Goal: Communication & Community: Share content

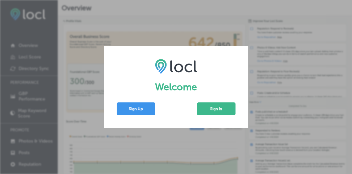
click at [214, 108] on button "Sign In" at bounding box center [216, 108] width 38 height 13
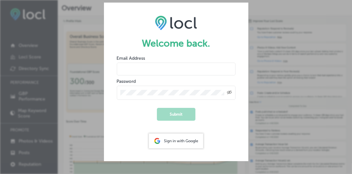
click at [132, 68] on input "email" at bounding box center [176, 69] width 119 height 13
type input "[EMAIL_ADDRESS][DOMAIN_NAME]"
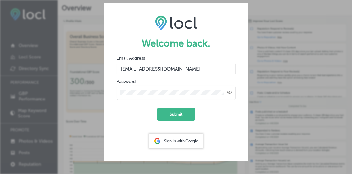
click at [157, 108] on button "Submit" at bounding box center [176, 114] width 38 height 13
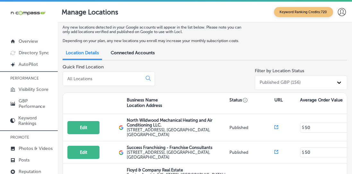
scroll to position [7, 0]
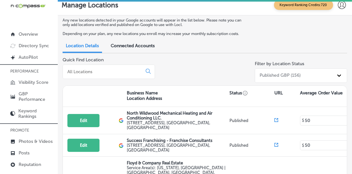
click at [20, 154] on link "Posts" at bounding box center [29, 152] width 58 height 12
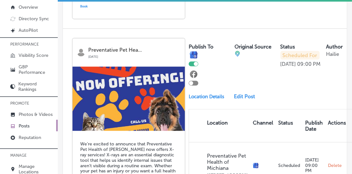
scroll to position [1028, 0]
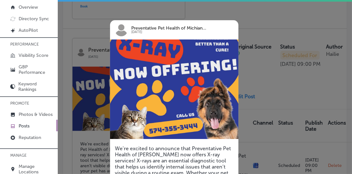
click at [81, 27] on div at bounding box center [176, 87] width 352 height 174
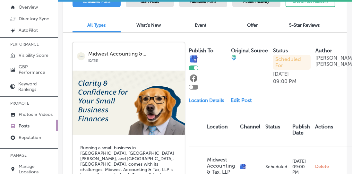
scroll to position [0, 0]
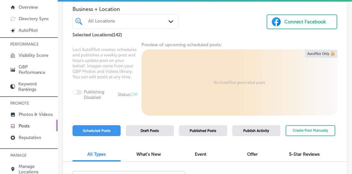
click at [298, 130] on button "Create Post Manually" at bounding box center [310, 130] width 50 height 11
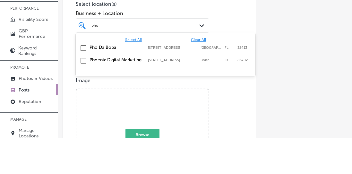
click at [84, 80] on input "checkbox" at bounding box center [83, 84] width 8 height 8
type input "pho"
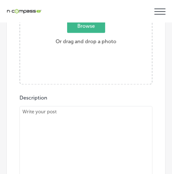
scroll to position [303, 0]
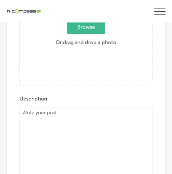
click at [41, 107] on textarea at bounding box center [86, 152] width 133 height 90
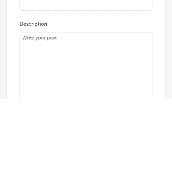
type textarea ""Ready to dive into authentic Vietnamese sandwiches? Pho Da Boba in [GEOGRAPHIC…"
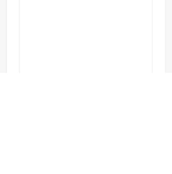
scroll to position [0, 0]
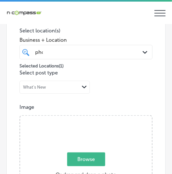
type input "C:\fakepath\1000002117.png"
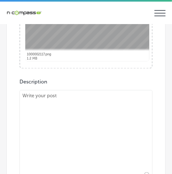
scroll to position [322, 0]
click at [35, 106] on textarea at bounding box center [86, 135] width 133 height 90
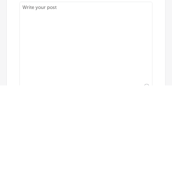
click at [36, 96] on textarea at bounding box center [86, 135] width 133 height 90
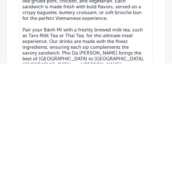
scroll to position [4, 0]
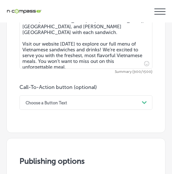
type textarea "Ready to dive into authentic Vietnamese sandwiches? Pho Da Boba in [GEOGRAPHIC_…"
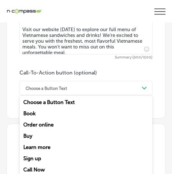
click at [30, 143] on div "Learn more" at bounding box center [86, 146] width 133 height 11
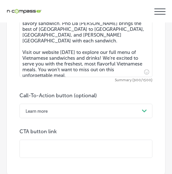
scroll to position [461, 0]
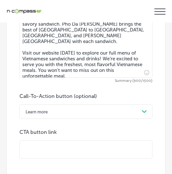
click at [35, 143] on input "text" at bounding box center [86, 149] width 133 height 18
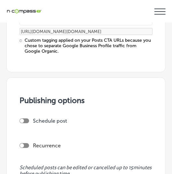
scroll to position [601, 0]
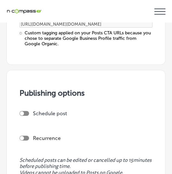
type input "[URL][DOMAIN_NAME]"
click at [20, 112] on div "Schedule post" at bounding box center [84, 115] width 128 height 11
checkbox input "true"
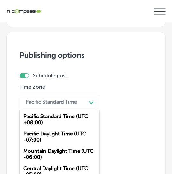
scroll to position [665, 0]
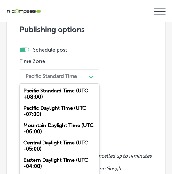
click at [31, 120] on div "Mountain Daylight Time (UTC -06:00)" at bounding box center [60, 128] width 80 height 17
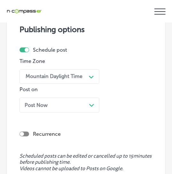
click at [31, 102] on div "Post Now Path Created with Sketch." at bounding box center [60, 104] width 80 height 15
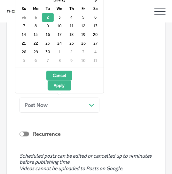
click at [93, 117] on div "Recurrence" at bounding box center [86, 128] width 133 height 23
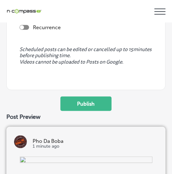
scroll to position [772, 0]
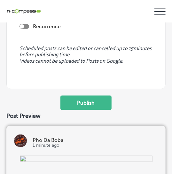
click at [72, 96] on button "Publish" at bounding box center [86, 103] width 51 height 14
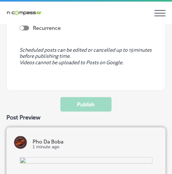
scroll to position [710, 0]
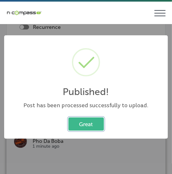
click at [82, 122] on button "Great" at bounding box center [87, 123] width 36 height 13
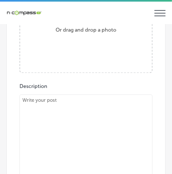
scroll to position [317, 0]
click at [42, 113] on textarea at bounding box center [86, 159] width 133 height 128
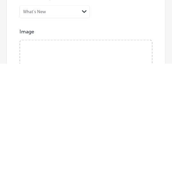
scroll to position [140, 0]
type textarea "What’s better than a bowl of pho to warm you up? Pho Da Boba in [GEOGRAPHIC_DAT…"
click at [79, 149] on input "Browse Or drag and drop a photo" at bounding box center [86, 148] width 132 height 2
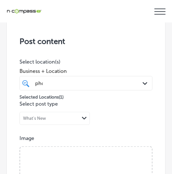
type input "C:\fakepath\1000002118.png"
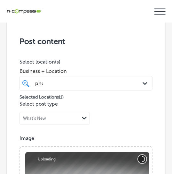
click at [139, 155] on button "Cancel" at bounding box center [142, 159] width 8 height 8
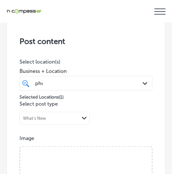
click at [73, 149] on input "Browse Or drag and drop a photo" at bounding box center [86, 148] width 132 height 2
type input "C:\fakepath\1000002118.png"
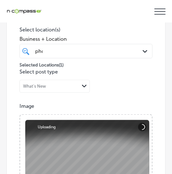
scroll to position [208, 0]
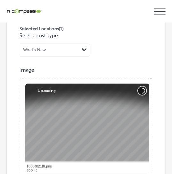
click at [141, 87] on button "Cancel" at bounding box center [142, 91] width 8 height 8
click at [144, 87] on button "Cancel" at bounding box center [142, 91] width 8 height 8
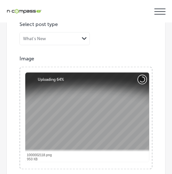
scroll to position [220, 0]
click at [138, 75] on button "Cancel" at bounding box center [142, 79] width 8 height 8
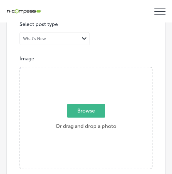
click at [82, 104] on span "Browse" at bounding box center [86, 111] width 38 height 14
click at [82, 69] on input "Browse Or drag and drop a photo" at bounding box center [86, 68] width 132 height 2
type input "C:\fakepath\1000002119.png"
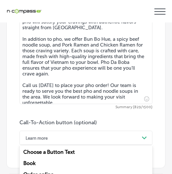
scroll to position [451, 0]
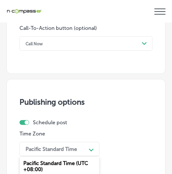
scroll to position [571, 0]
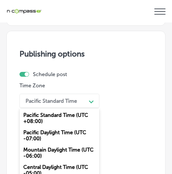
click at [32, 144] on div "Mountain Daylight Time (UTC -06:00)" at bounding box center [60, 152] width 80 height 17
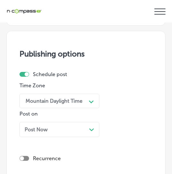
click at [32, 122] on div "Post Now Path Created with Sketch." at bounding box center [60, 129] width 80 height 15
click at [40, 126] on span "[DATE]" at bounding box center [33, 129] width 16 height 6
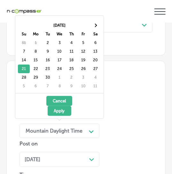
scroll to position [543, 0]
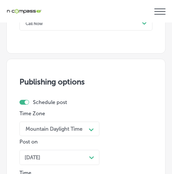
click at [30, 150] on div "[DATE] Path Created with Sketch." at bounding box center [60, 157] width 80 height 15
click at [35, 154] on span "[DATE]" at bounding box center [33, 157] width 16 height 6
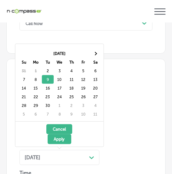
click at [56, 134] on button "Apply" at bounding box center [60, 139] width 24 height 10
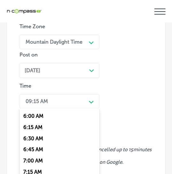
scroll to position [268, 0]
click at [28, 155] on div "7:00 AM" at bounding box center [60, 160] width 80 height 11
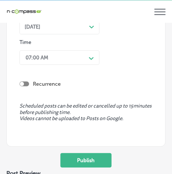
scroll to position [674, 0]
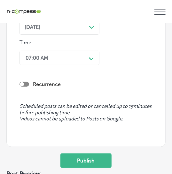
click at [93, 157] on button "Publish" at bounding box center [86, 160] width 51 height 14
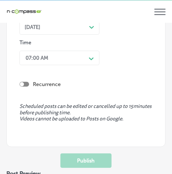
click at [133, 62] on div "Time Zone Mountain Daylight Time Path Created with Sketch. Post on [DATE] Path …" at bounding box center [84, 24] width 128 height 88
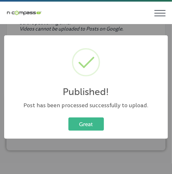
scroll to position [709, 0]
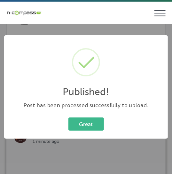
click at [70, 128] on button "Great" at bounding box center [87, 123] width 36 height 13
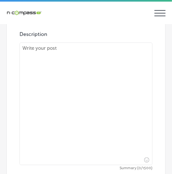
scroll to position [369, 0]
click at [40, 108] on textarea at bounding box center [86, 104] width 133 height 122
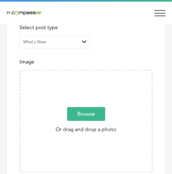
scroll to position [219, 0]
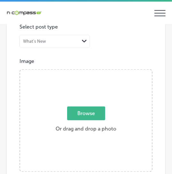
type textarea "Looking for the perfect drink to complement your meal? Pho Da Boba offers a wid…"
click at [85, 116] on span "Browse" at bounding box center [86, 113] width 38 height 14
click at [85, 72] on input "Browse Or drag and drop a photo" at bounding box center [86, 71] width 132 height 2
type input "C:\fakepath\1000002116.png"
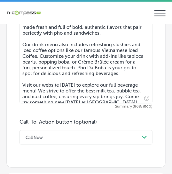
scroll to position [477, 0]
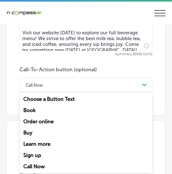
click at [33, 146] on div "Learn more" at bounding box center [86, 143] width 133 height 11
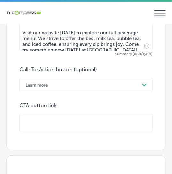
click at [46, 128] on input "text" at bounding box center [86, 123] width 133 height 18
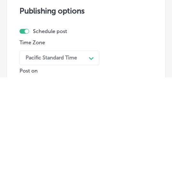
scroll to position [584, 0]
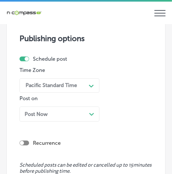
type input "[URL][DOMAIN_NAME]"
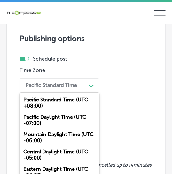
scroll to position [660, 0]
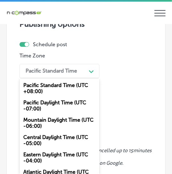
click at [30, 121] on div "Mountain Daylight Time (UTC -06:00)" at bounding box center [60, 122] width 80 height 17
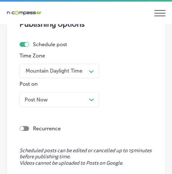
click at [28, 96] on span "Post Now" at bounding box center [36, 99] width 23 height 6
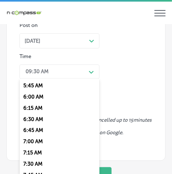
scroll to position [258, 0]
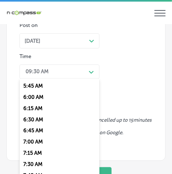
click at [30, 138] on div "7:00 AM" at bounding box center [60, 141] width 80 height 11
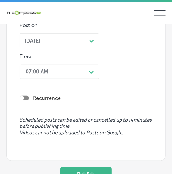
click at [72, 167] on button "Publish" at bounding box center [86, 174] width 51 height 14
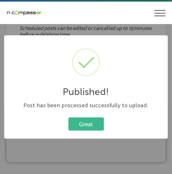
scroll to position [656, 0]
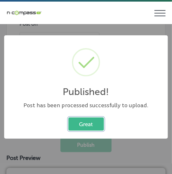
click at [81, 123] on button "Great" at bounding box center [87, 123] width 36 height 13
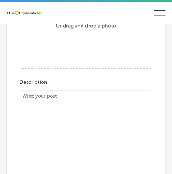
scroll to position [335, 0]
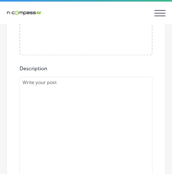
click at [43, 88] on textarea at bounding box center [86, 135] width 133 height 116
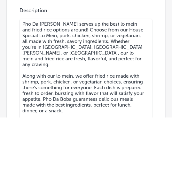
scroll to position [0, 0]
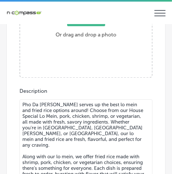
type textarea "Pho Da [PERSON_NAME] serves up the best lo mein and fried rice options around! …"
click at [74, 24] on span "Browse" at bounding box center [86, 20] width 38 height 14
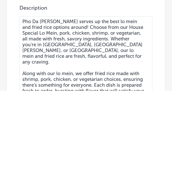
scroll to position [173, 0]
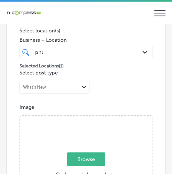
type input "C:\fakepath\1000002121.png"
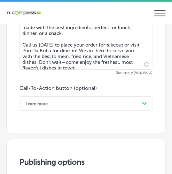
scroll to position [489, 0]
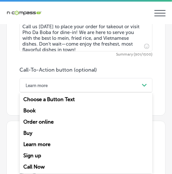
click at [31, 163] on div "Call Now" at bounding box center [86, 166] width 133 height 11
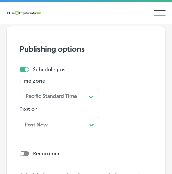
scroll to position [584, 0]
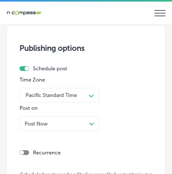
click at [35, 121] on span "Post Now" at bounding box center [36, 124] width 23 height 6
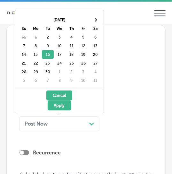
click at [128, 113] on div "Time Zone Pacific Standard Time Path Created with Sketch. Post on Post Now Path…" at bounding box center [84, 106] width 128 height 59
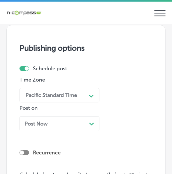
scroll to position [609, 0]
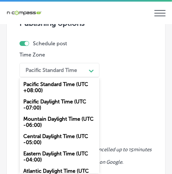
click at [28, 120] on div "Mountain Daylight Time (UTC -06:00)" at bounding box center [60, 121] width 80 height 17
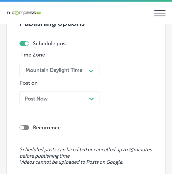
click at [36, 102] on div "Post Now Path Created with Sketch." at bounding box center [60, 98] width 80 height 15
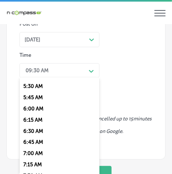
scroll to position [245, 0]
click at [27, 148] on div "7:00 AM" at bounding box center [60, 153] width 80 height 11
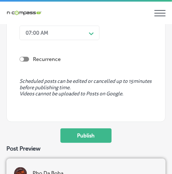
scroll to position [724, 0]
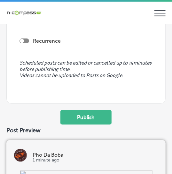
click at [72, 112] on button "Publish" at bounding box center [86, 117] width 51 height 14
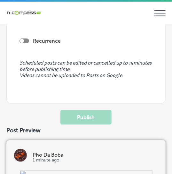
scroll to position [696, 0]
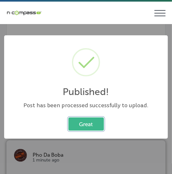
click at [76, 124] on button "Great" at bounding box center [87, 123] width 36 height 13
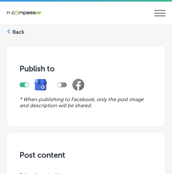
scroll to position [0, 0]
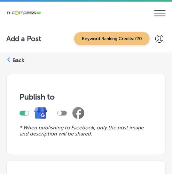
click at [15, 59] on label "Back" at bounding box center [19, 60] width 12 height 7
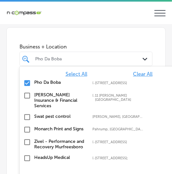
scroll to position [39, 0]
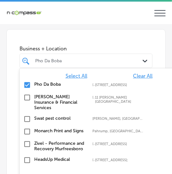
click at [30, 86] on input "checkbox" at bounding box center [27, 85] width 8 height 8
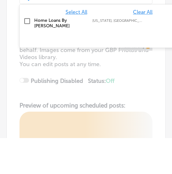
scroll to position [67, 0]
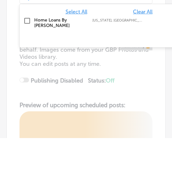
click at [30, 57] on input "checkbox" at bounding box center [27, 57] width 8 height 8
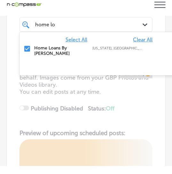
type input "home lo"
click at [7, 31] on div "Business + Location option focused, 1 of 143. 2 results available for search te…" at bounding box center [86, 33] width 159 height 63
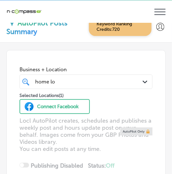
scroll to position [0, 0]
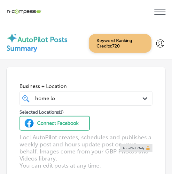
click at [158, 16] on div "iconmonstr-menu-thin copy Created with Sketch." at bounding box center [160, 11] width 11 height 13
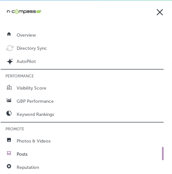
click at [22, 138] on p "Photos & Videos" at bounding box center [34, 140] width 34 height 5
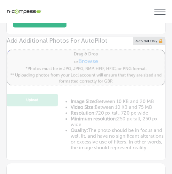
type input "5"
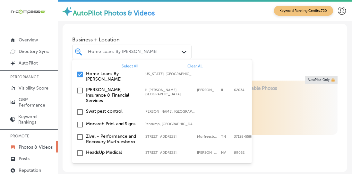
scroll to position [31, 0]
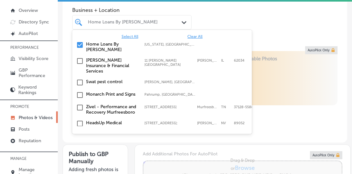
click at [81, 41] on input "checkbox" at bounding box center [80, 45] width 8 height 8
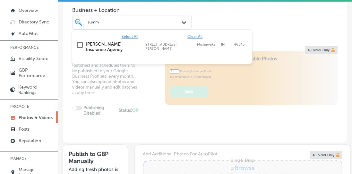
scroll to position [0, 0]
click at [83, 43] on input "checkbox" at bounding box center [80, 45] width 8 height 8
click at [249, 15] on div "Business + Location option [STREET_ADDRESS][PERSON_NAME]. option focused, 1 of …" at bounding box center [205, 17] width 284 height 46
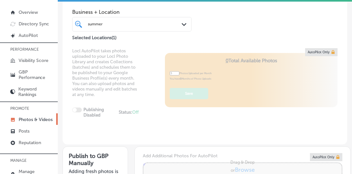
scroll to position [29, 0]
click at [90, 26] on input "summer" at bounding box center [98, 24] width 20 height 4
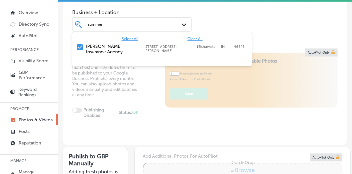
click at [198, 37] on span "Clear All" at bounding box center [194, 39] width 15 height 4
click at [190, 38] on span "Clear All" at bounding box center [194, 39] width 15 height 4
click at [97, 25] on input "summer" at bounding box center [98, 24] width 20 height 4
click at [90, 22] on input "summer" at bounding box center [98, 24] width 20 height 4
click at [91, 25] on input "summer" at bounding box center [98, 24] width 20 height 4
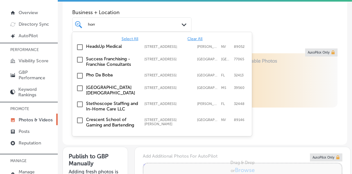
scroll to position [0, 0]
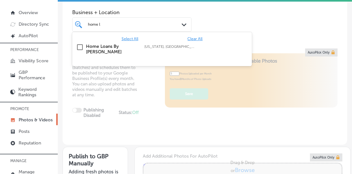
click at [76, 45] on input "checkbox" at bounding box center [80, 47] width 8 height 8
type input "home l"
click at [233, 21] on div "Business + Location option focused, 1 of 143. 2 results available for search te…" at bounding box center [205, 19] width 284 height 46
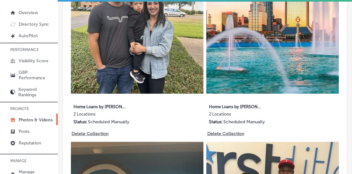
scroll to position [339, 0]
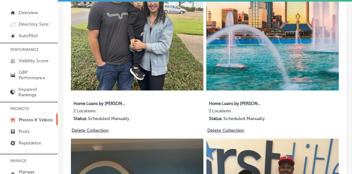
click at [81, 129] on p "Delete Collection" at bounding box center [89, 130] width 36 height 5
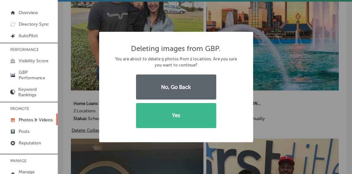
click at [158, 117] on button "Yes" at bounding box center [176, 115] width 80 height 25
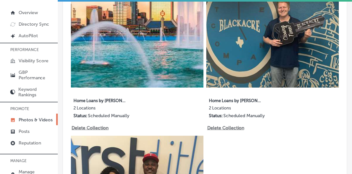
click at [82, 129] on p "Delete Collection" at bounding box center [89, 127] width 36 height 5
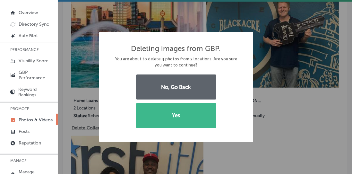
click at [146, 120] on button "Yes" at bounding box center [176, 115] width 80 height 25
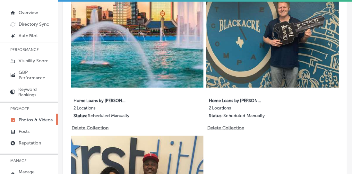
scroll to position [330, 0]
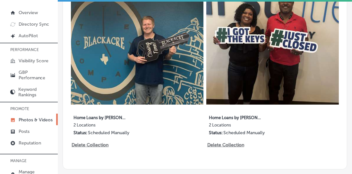
click at [87, 140] on div "5 images [DATE] Home Loans by [PERSON_NAME], [DATE], Week 3 2 Locations Status:…" at bounding box center [137, 57] width 132 height 170
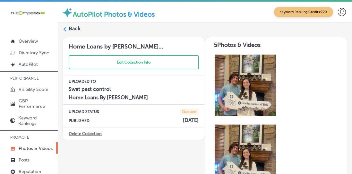
click at [72, 29] on label "Back" at bounding box center [75, 28] width 12 height 7
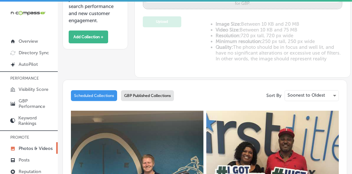
type input "5"
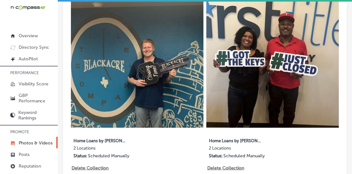
scroll to position [7, 0]
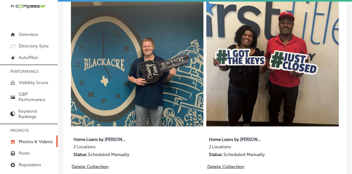
click at [86, 166] on p "Delete Collection" at bounding box center [89, 166] width 36 height 5
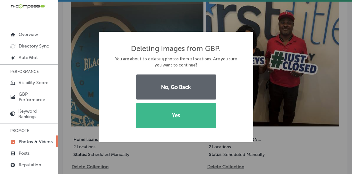
click at [153, 128] on button "Yes" at bounding box center [176, 115] width 80 height 25
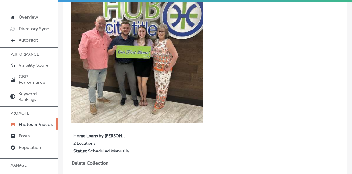
scroll to position [310, 0]
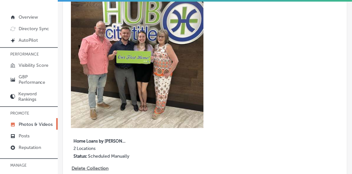
click at [79, 167] on p "Delete Collection" at bounding box center [89, 167] width 36 height 5
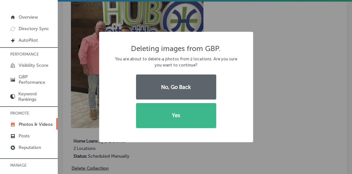
click at [153, 128] on button "Yes" at bounding box center [176, 115] width 80 height 25
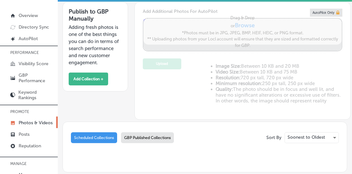
scroll to position [48, 0]
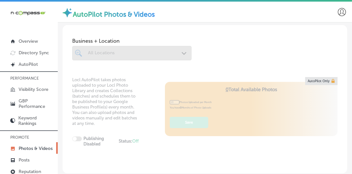
scroll to position [48, 0]
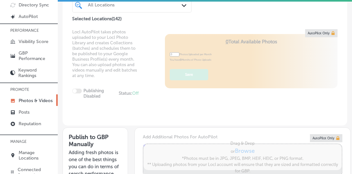
type input "5"
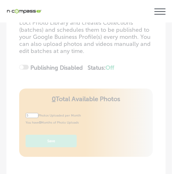
scroll to position [0, 0]
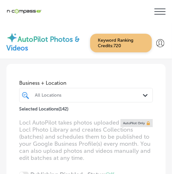
click at [157, 14] on icon at bounding box center [160, 11] width 11 height 6
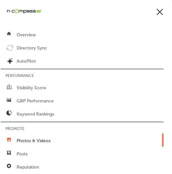
click at [18, 146] on link "Posts" at bounding box center [82, 152] width 163 height 13
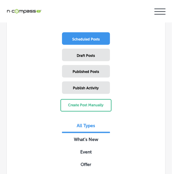
scroll to position [259, 0]
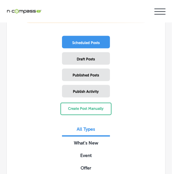
click at [71, 103] on button "Create Post Manually" at bounding box center [86, 109] width 51 height 13
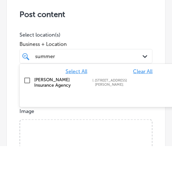
click at [99, 102] on div "Summers Insurance Agency 12415, McKinley Highway;, Mishawaka, IN, 46545 12415, …" at bounding box center [110, 110] width 180 height 16
type input "summer"
click at [102, 69] on span "Business + Location" at bounding box center [86, 72] width 133 height 6
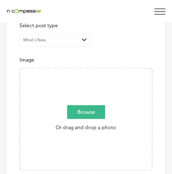
scroll to position [216, 0]
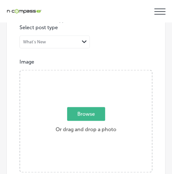
click at [82, 107] on span "Browse" at bounding box center [86, 114] width 38 height 14
click at [82, 72] on input "Browse Or drag and drop a photo" at bounding box center [86, 72] width 132 height 2
type input "C:\fakepath\1000002125.png"
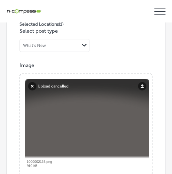
scroll to position [212, 0]
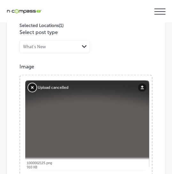
click at [30, 83] on button "Remove" at bounding box center [32, 87] width 8 height 8
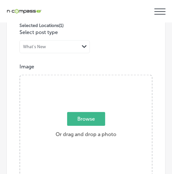
click at [77, 112] on span "Browse" at bounding box center [86, 119] width 38 height 14
click at [77, 77] on input "Browse Or drag and drop a photo" at bounding box center [86, 76] width 132 height 2
type input "C:\fakepath\1000002125.png"
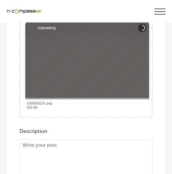
scroll to position [294, 0]
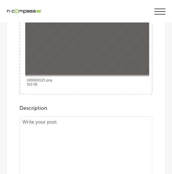
click at [47, 116] on textarea at bounding box center [86, 161] width 133 height 90
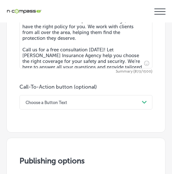
scroll to position [464, 0]
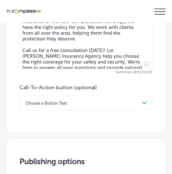
type textarea "At Summers Insurance Agency, we understand how important it is to protect what …"
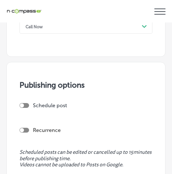
scroll to position [544, 0]
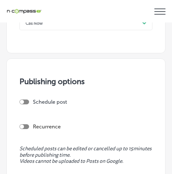
checkbox input "true"
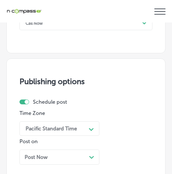
scroll to position [571, 0]
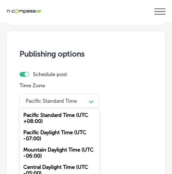
click at [38, 144] on div "Mountain Daylight Time (UTC -06:00)" at bounding box center [60, 152] width 80 height 17
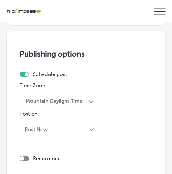
click at [30, 122] on div "Post Now Path Created with Sketch." at bounding box center [60, 129] width 80 height 15
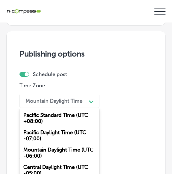
click at [129, 82] on div "Time Zone option Mountain Daylight Time (UTC -06:00), selected. option Pacific …" at bounding box center [84, 111] width 128 height 59
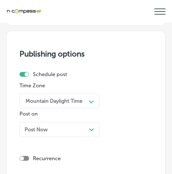
click at [32, 122] on div "Post Now Path Created with Sketch." at bounding box center [60, 129] width 80 height 15
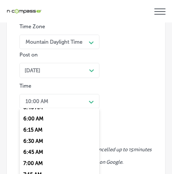
scroll to position [266, 0]
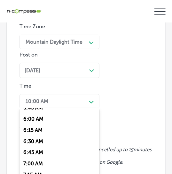
click at [26, 158] on div "7:00 AM" at bounding box center [60, 163] width 80 height 11
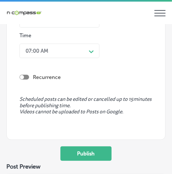
scroll to position [682, 0]
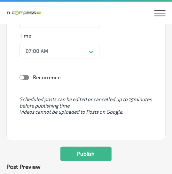
click at [78, 147] on button "Publish" at bounding box center [86, 153] width 51 height 14
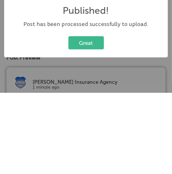
scroll to position [0, 0]
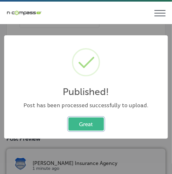
click at [75, 120] on button "Great" at bounding box center [87, 123] width 36 height 13
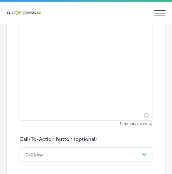
click at [36, 87] on textarea at bounding box center [86, 59] width 133 height 122
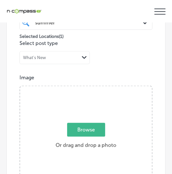
scroll to position [196, 0]
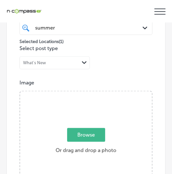
type textarea "Your lifestyle deserves coverage that fits—at Summers Insurance Agency in Misha…"
click at [70, 128] on span "Browse" at bounding box center [86, 135] width 38 height 14
click at [70, 93] on input "Browse Or drag and drop a photo" at bounding box center [86, 92] width 132 height 2
type input "C:\fakepath\1000002113.png"
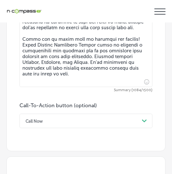
scroll to position [480, 0]
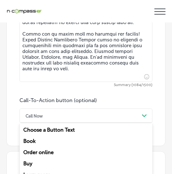
click at [40, 169] on div "Learn more" at bounding box center [86, 174] width 133 height 11
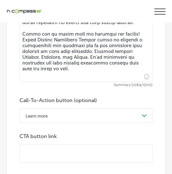
click at [38, 145] on input "text" at bounding box center [86, 154] width 133 height 18
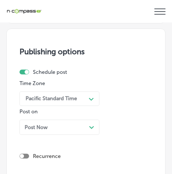
scroll to position [686, 0]
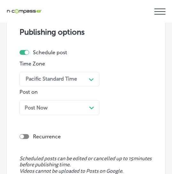
type input "http://www.summers-insurance.com/"
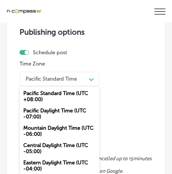
click at [35, 122] on div "Mountain Daylight Time (UTC -06:00)" at bounding box center [60, 130] width 80 height 17
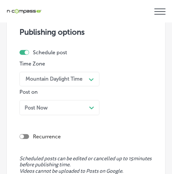
click at [31, 104] on span "Post Now" at bounding box center [36, 107] width 23 height 6
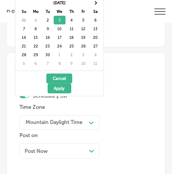
scroll to position [642, 0]
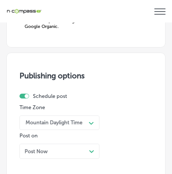
click at [121, 129] on div "Time Zone Mountain Daylight Time Path Created with Sketch. Post on Post Now Pat…" at bounding box center [84, 133] width 128 height 59
click at [55, 148] on div "Post Now Path Created with Sketch." at bounding box center [60, 151] width 70 height 6
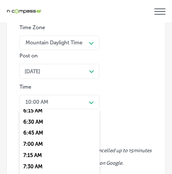
scroll to position [287, 0]
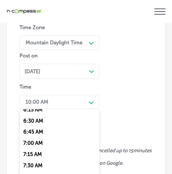
click at [27, 138] on div "7:00 AM" at bounding box center [60, 143] width 80 height 11
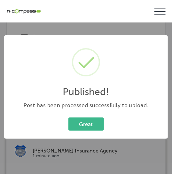
scroll to position [659, 0]
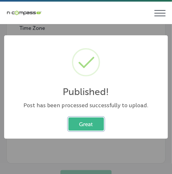
click at [85, 128] on button "Great" at bounding box center [87, 123] width 36 height 13
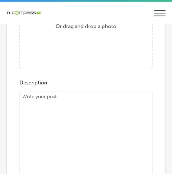
scroll to position [317, 0]
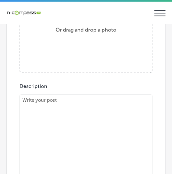
click at [49, 113] on textarea at bounding box center [86, 171] width 133 height 152
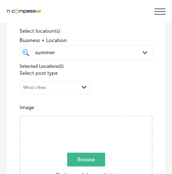
scroll to position [168, 0]
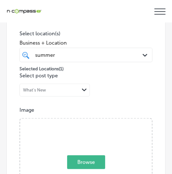
type textarea "Protecting your home is one of the most important steps you can take, and Summe…"
click at [74, 155] on span "Browse" at bounding box center [86, 162] width 38 height 14
click at [74, 121] on input "Browse Or drag and drop a photo" at bounding box center [86, 120] width 132 height 2
type input "C:\fakepath\1000002124.png"
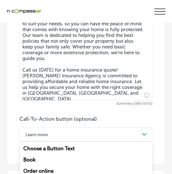
scroll to position [469, 0]
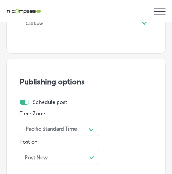
scroll to position [589, 0]
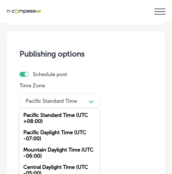
click at [37, 144] on div "Mountain Daylight Time (UTC -06:00)" at bounding box center [60, 152] width 80 height 17
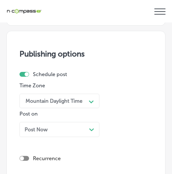
click at [31, 122] on div "Post Now Path Created with Sketch." at bounding box center [60, 129] width 80 height 15
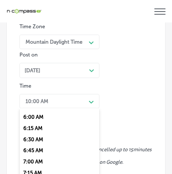
scroll to position [269, 0]
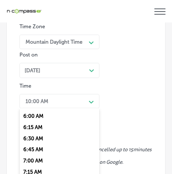
click at [30, 155] on div "7:00 AM" at bounding box center [60, 160] width 80 height 11
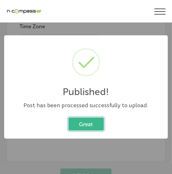
click at [73, 128] on button "Great" at bounding box center [87, 123] width 36 height 13
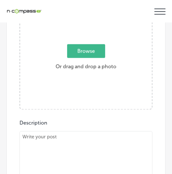
scroll to position [279, 0]
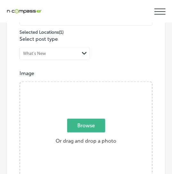
scroll to position [195, 0]
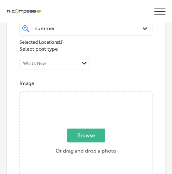
type textarea "Owning a business is a journey, and Summers Insurance Agency is here to guide y…"
click at [68, 129] on span "Browse" at bounding box center [86, 136] width 38 height 14
click at [68, 94] on input "Browse Or drag and drop a photo" at bounding box center [86, 93] width 132 height 2
type input "C:\fakepath\1000002123.png"
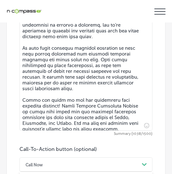
scroll to position [469, 0]
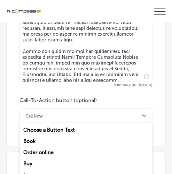
click at [36, 169] on div "Learn more" at bounding box center [86, 174] width 133 height 11
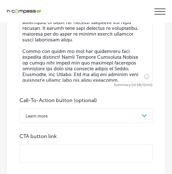
click at [40, 145] on input "text" at bounding box center [86, 154] width 133 height 18
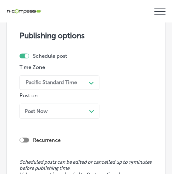
scroll to position [683, 0]
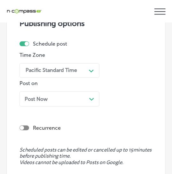
type input "http://www.summers-insurance.com/"
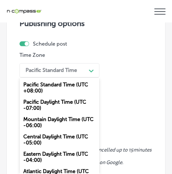
click at [35, 113] on div "Mountain Daylight Time (UTC -06:00)" at bounding box center [60, 121] width 80 height 17
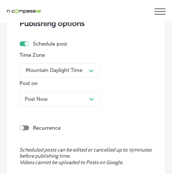
click at [32, 91] on div "Post Now Path Created with Sketch." at bounding box center [60, 98] width 80 height 15
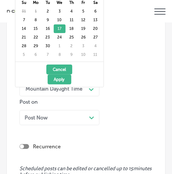
scroll to position [641, 0]
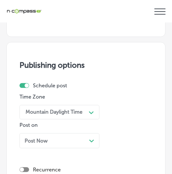
click at [76, 138] on div "Post Now Path Created with Sketch." at bounding box center [60, 141] width 70 height 6
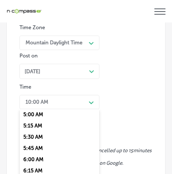
scroll to position [227, 0]
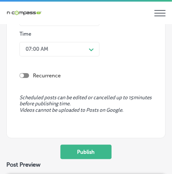
scroll to position [773, 0]
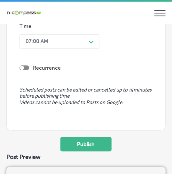
click at [71, 139] on button "Publish" at bounding box center [86, 144] width 51 height 14
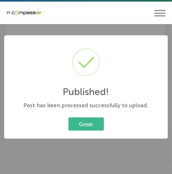
scroll to position [710, 0]
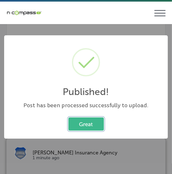
click at [88, 127] on button "Great" at bounding box center [87, 123] width 36 height 13
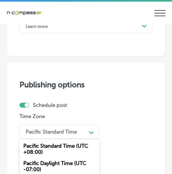
scroll to position [621, 0]
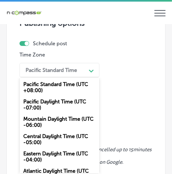
click at [36, 122] on div "Mountain Daylight Time (UTC -06:00)" at bounding box center [60, 121] width 80 height 17
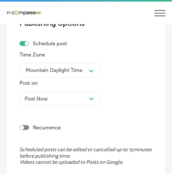
click at [36, 98] on span "Post Now" at bounding box center [36, 99] width 23 height 6
